Goal: Book appointment/travel/reservation

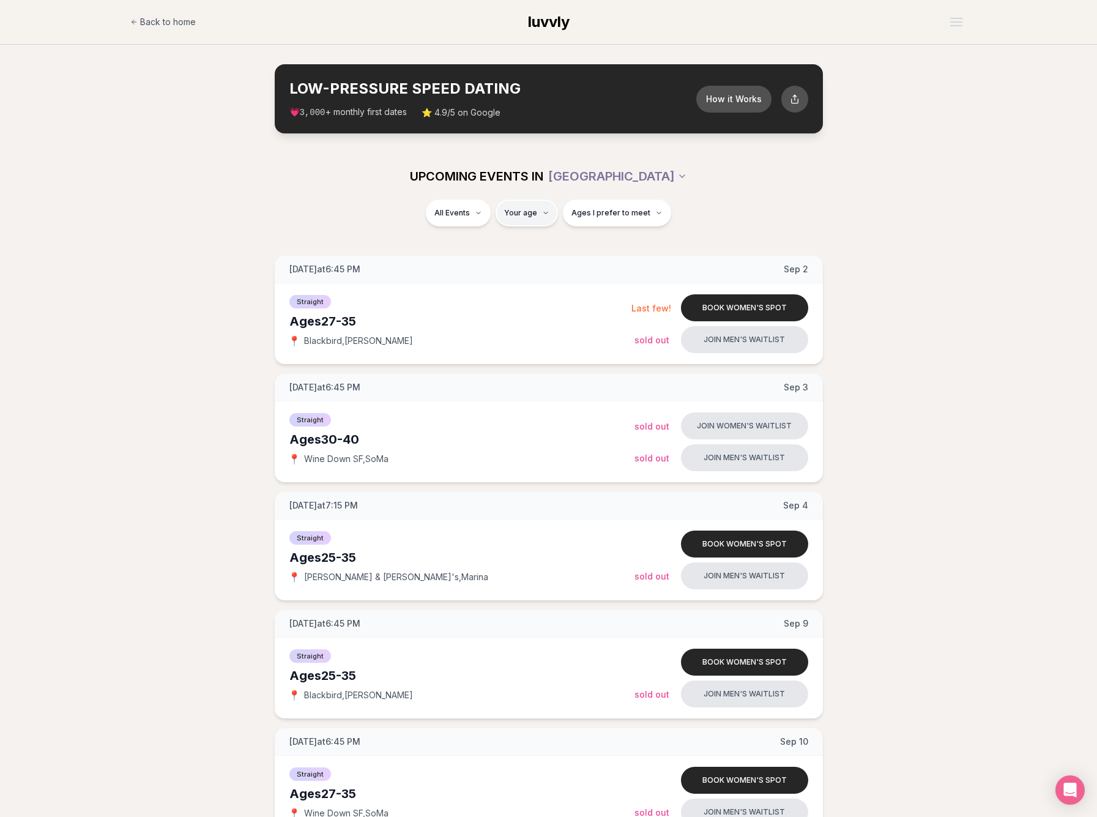
type input "**"
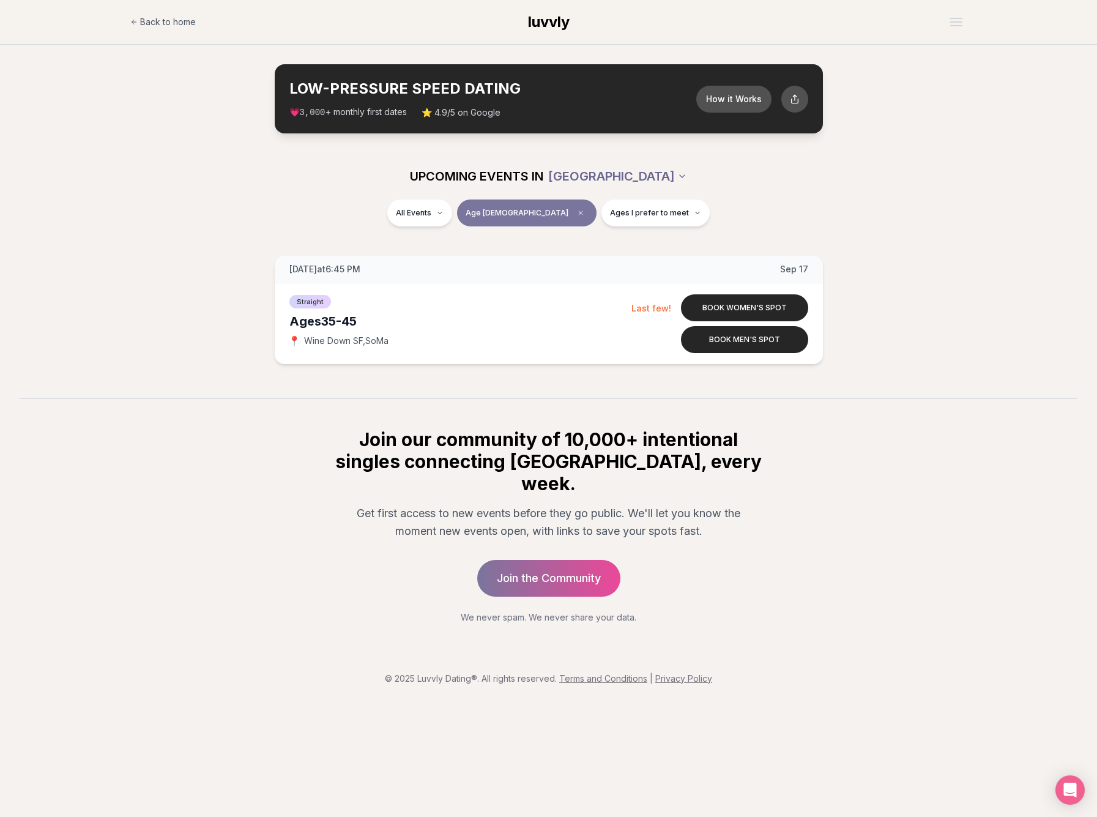
click at [626, 173] on html "Back to home luvvly LOW-PRESSURE SPEED DATING How it Works 💗 3,000 + monthly fi…" at bounding box center [548, 408] width 1097 height 817
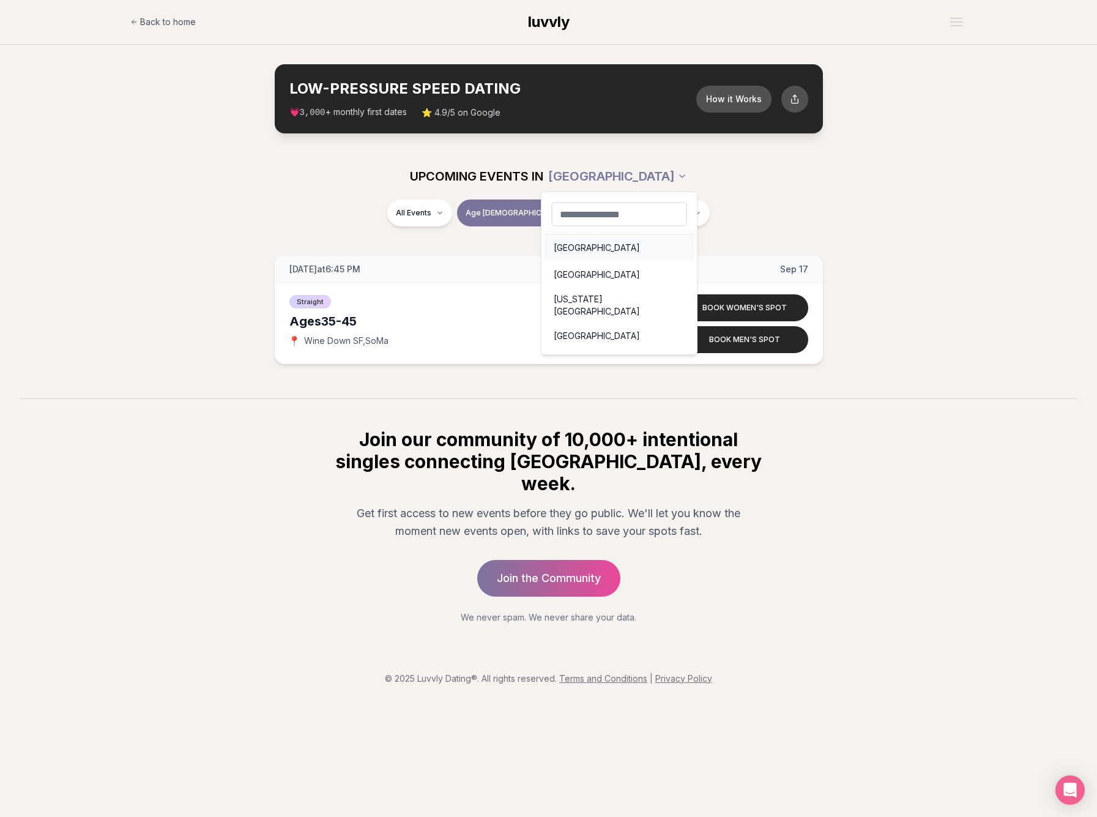
click at [586, 245] on div "[GEOGRAPHIC_DATA]" at bounding box center [619, 247] width 150 height 27
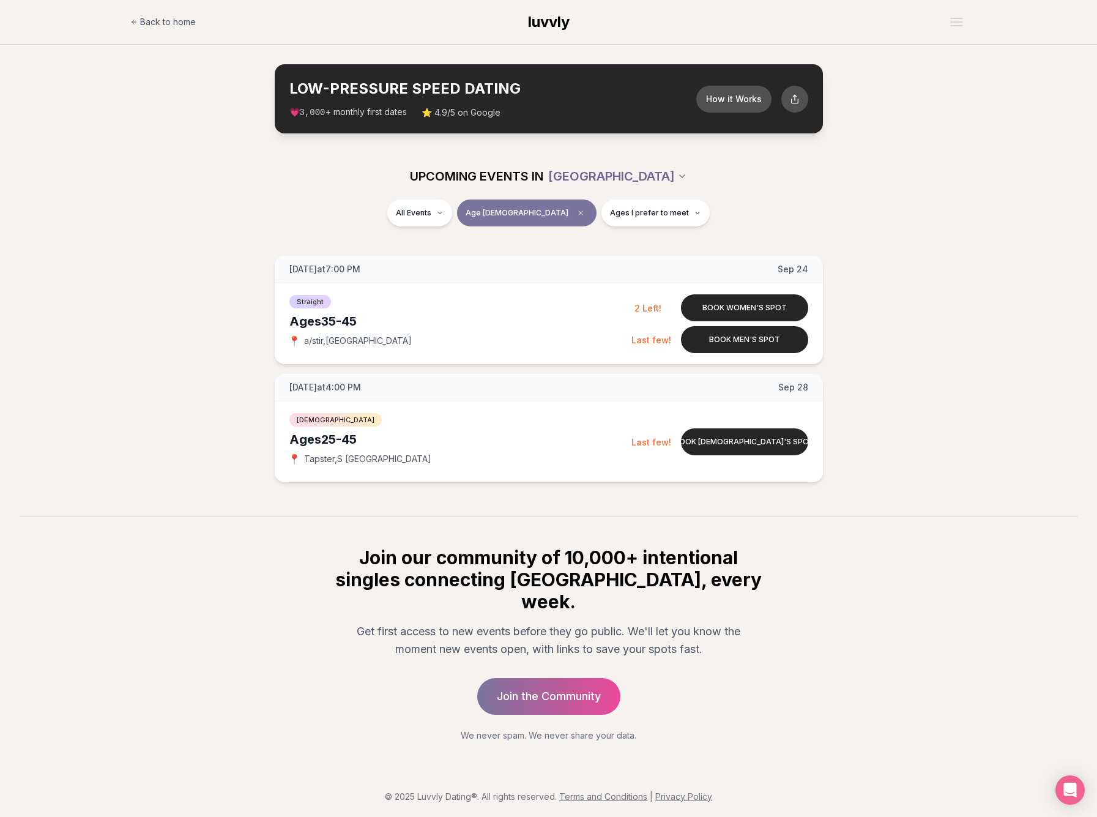
click at [619, 175] on html "Back to home luvvly LOW-PRESSURE SPEED DATING How it Works 💗 3,000 + monthly fi…" at bounding box center [548, 411] width 1097 height 822
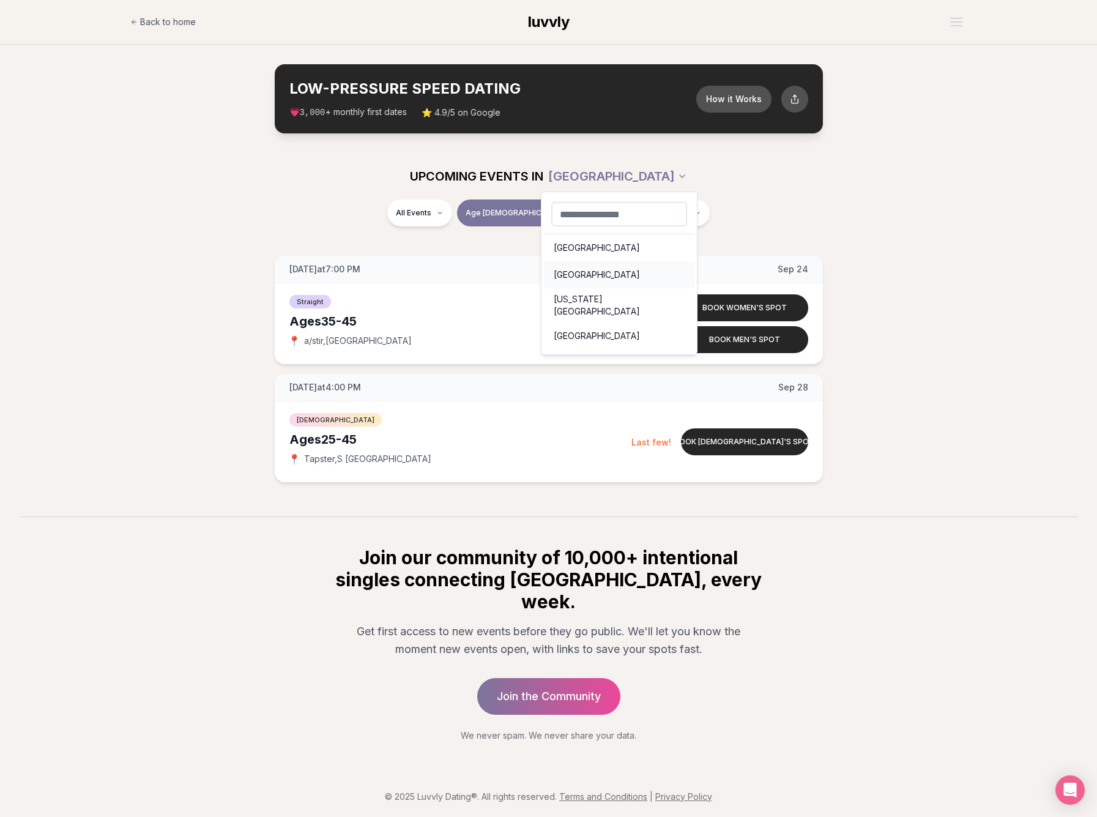
click at [575, 278] on div "[GEOGRAPHIC_DATA]" at bounding box center [619, 274] width 150 height 27
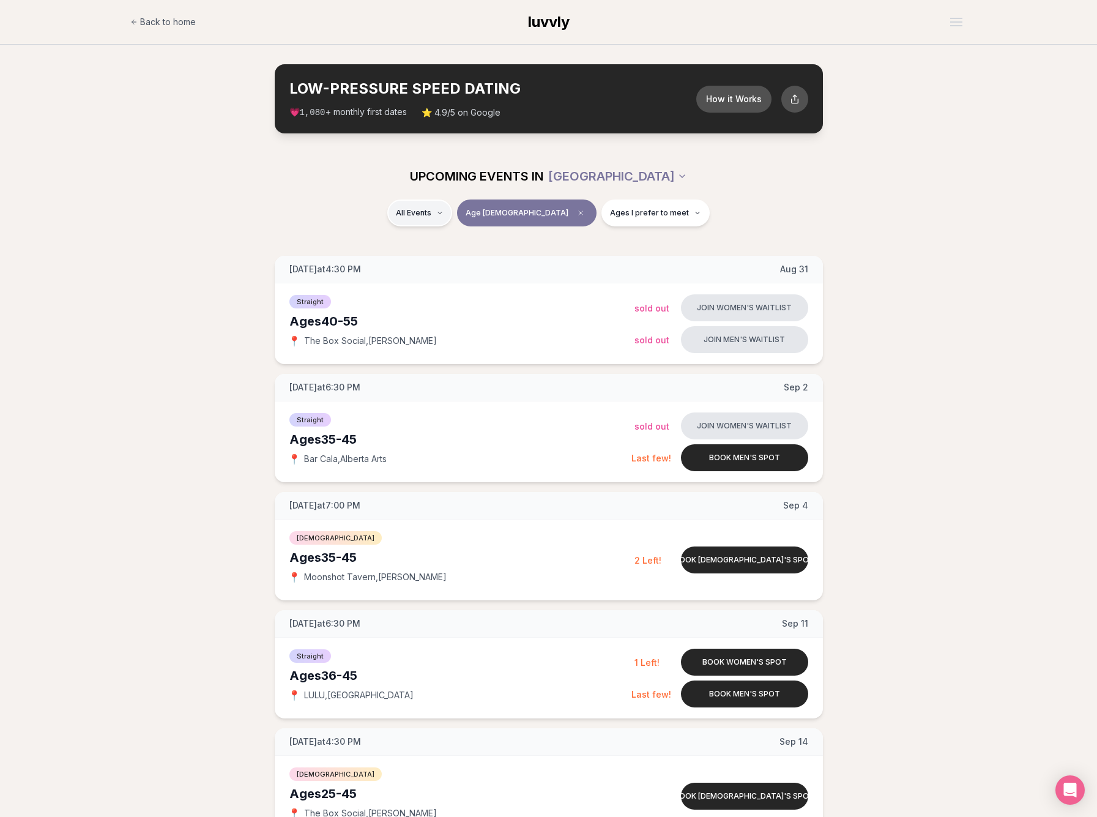
click at [451, 243] on span "Straight" at bounding box center [435, 245] width 31 height 12
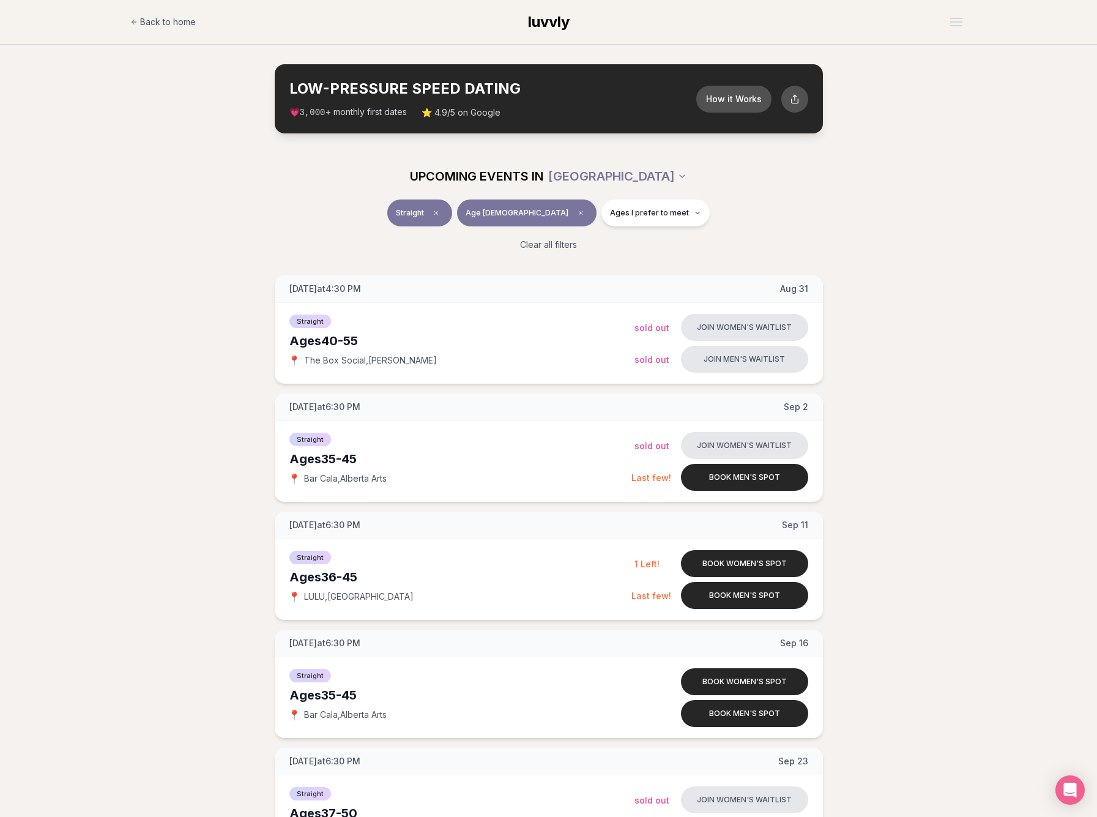
click at [465, 194] on div "UPCOMING EVENTS IN [GEOGRAPHIC_DATA]" at bounding box center [548, 176] width 705 height 46
click at [424, 209] on span "Straight" at bounding box center [410, 213] width 28 height 10
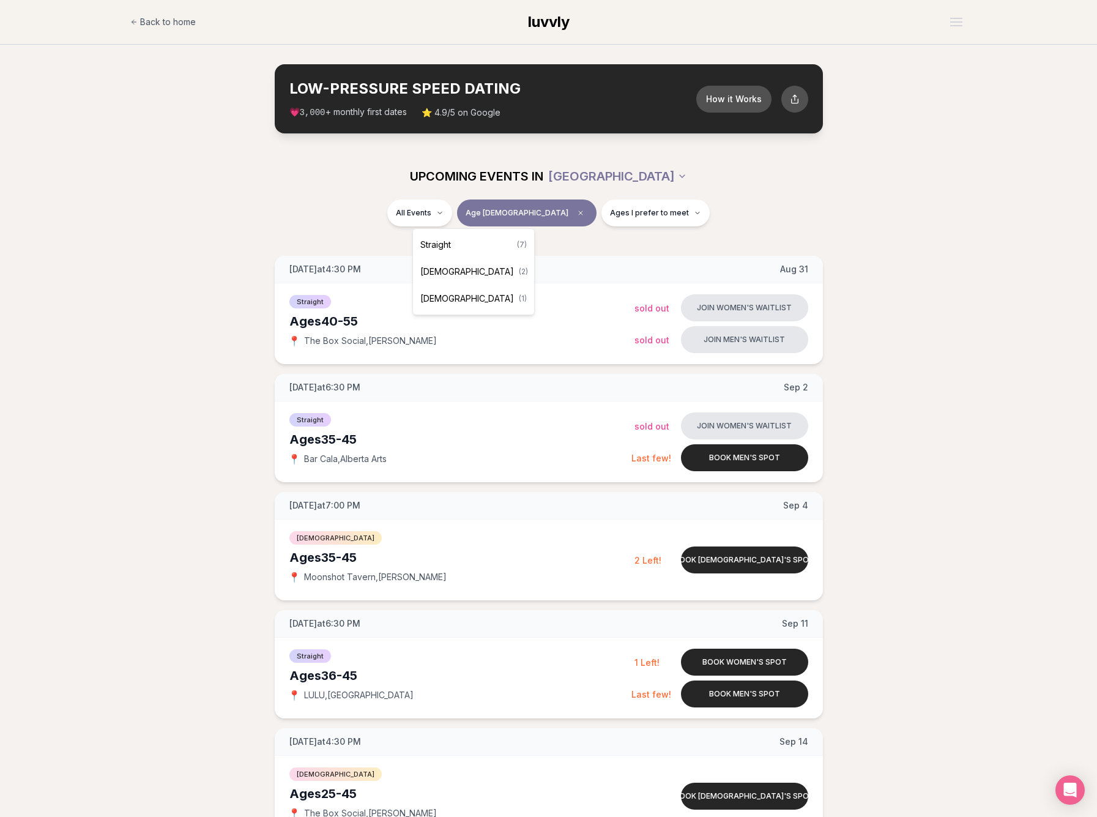
click at [466, 237] on div "Straight ( 7 )" at bounding box center [473, 244] width 116 height 27
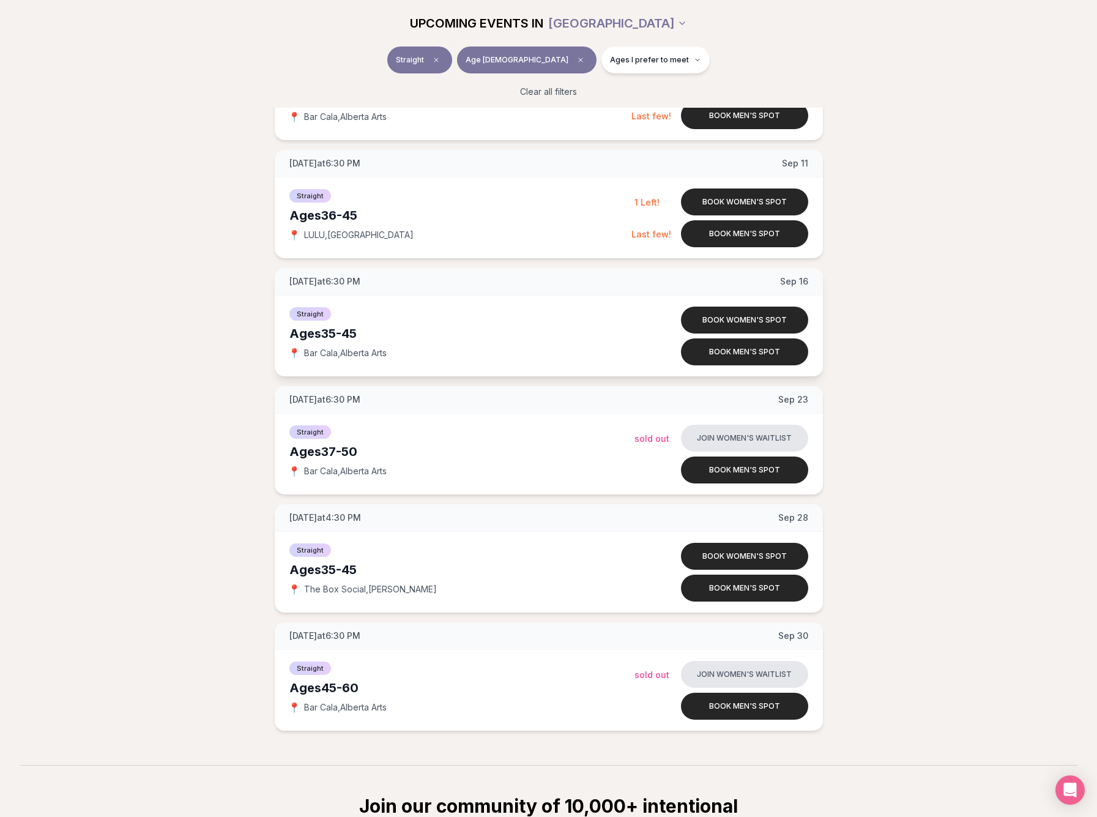
scroll to position [379, 0]
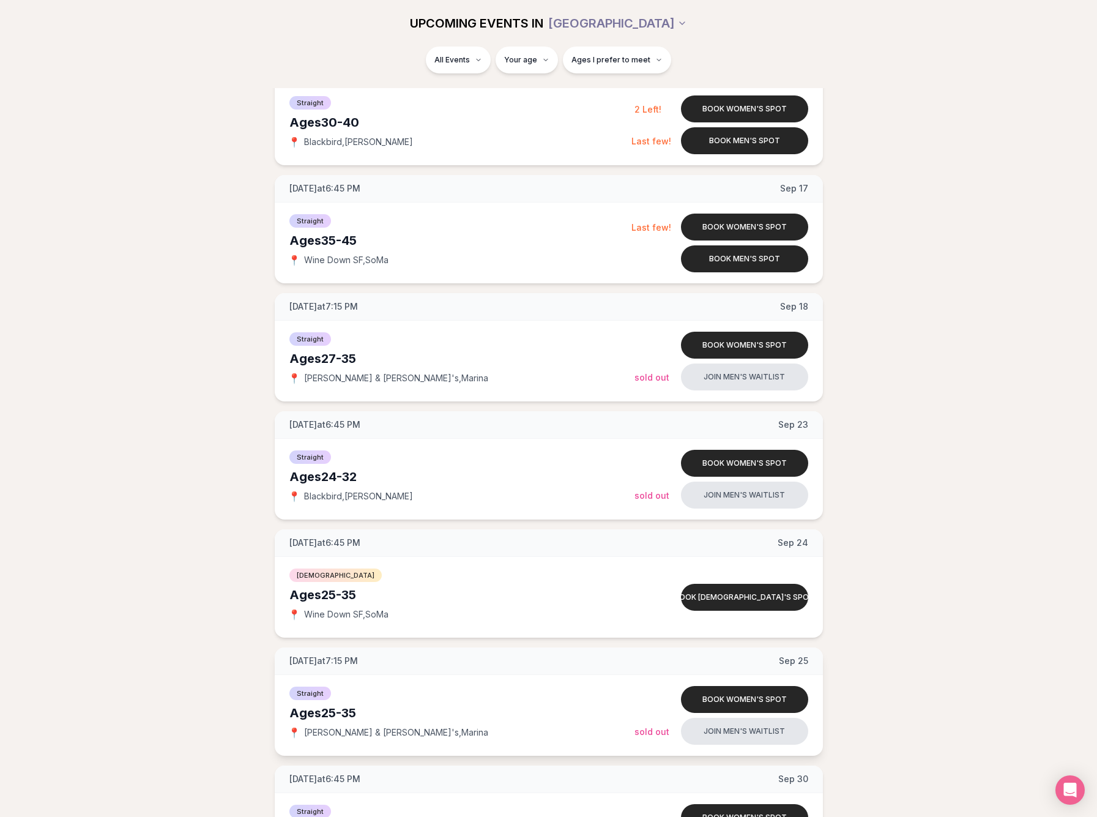
scroll to position [906, 0]
